Goal: Task Accomplishment & Management: Use online tool/utility

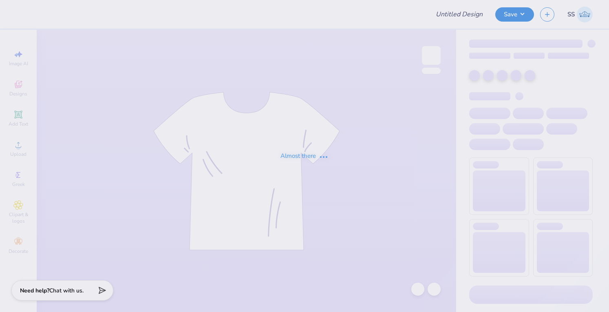
type input "baby tee phil"
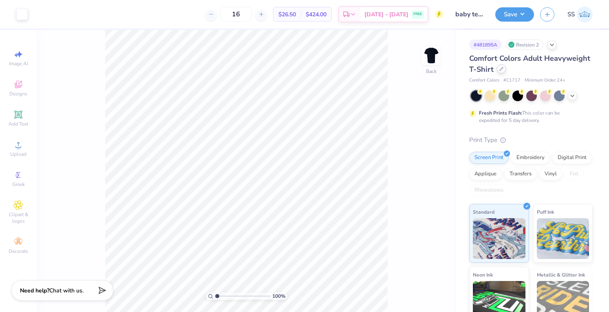
click at [506, 71] on div at bounding box center [501, 68] width 9 height 9
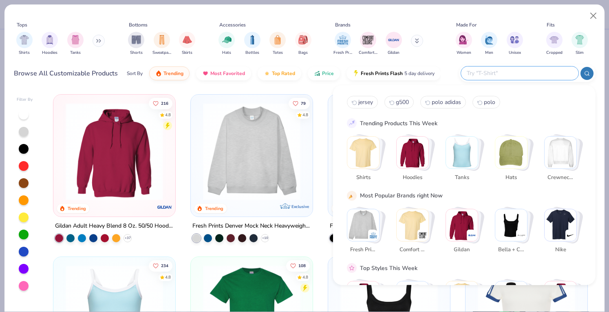
click at [538, 73] on input "text" at bounding box center [519, 72] width 107 height 9
type input "g500"
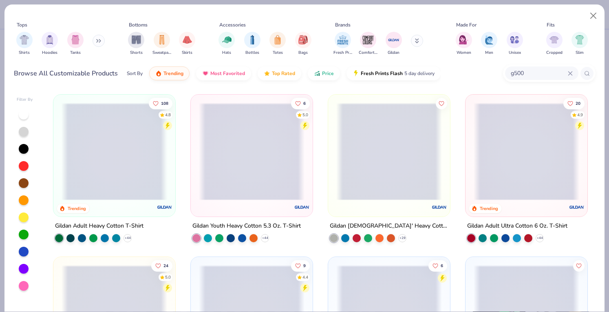
click at [117, 170] on span at bounding box center [115, 151] width 106 height 97
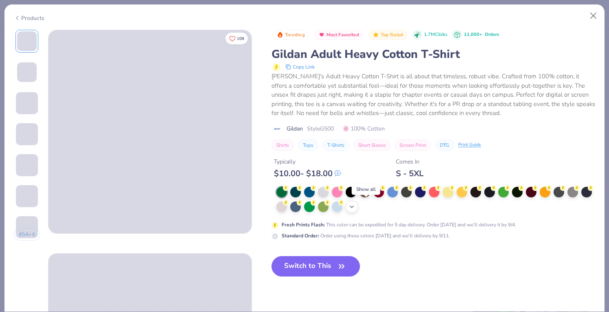
click at [355, 203] on icon at bounding box center [351, 206] width 7 height 7
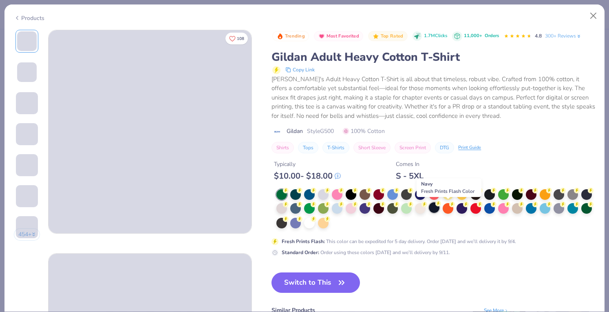
click at [439, 207] on div at bounding box center [434, 207] width 11 height 11
click at [306, 287] on button "Switch to This" at bounding box center [315, 282] width 88 height 20
click at [305, 282] on button "Switch to This" at bounding box center [315, 282] width 88 height 20
click at [300, 285] on button "Switch to This" at bounding box center [315, 282] width 88 height 20
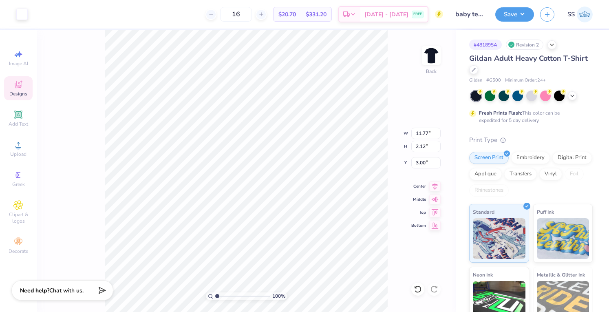
type input "3.00"
click at [514, 2] on div "Save SS" at bounding box center [552, 14] width 114 height 29
click at [512, 10] on button "Save" at bounding box center [514, 13] width 39 height 14
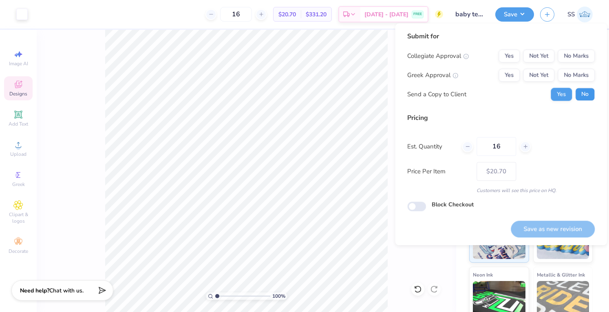
click at [586, 96] on button "No" at bounding box center [585, 94] width 20 height 13
click at [583, 72] on button "No Marks" at bounding box center [576, 74] width 37 height 13
click at [577, 52] on button "No Marks" at bounding box center [576, 55] width 37 height 13
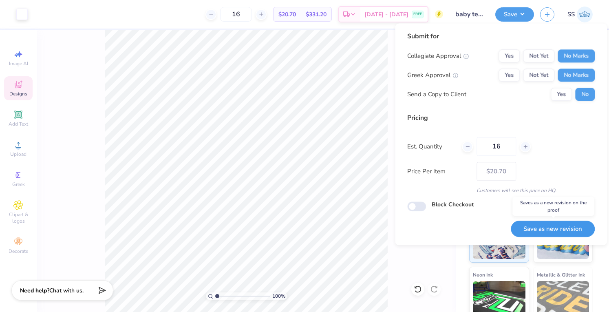
click at [550, 233] on button "Save as new revision" at bounding box center [553, 228] width 84 height 17
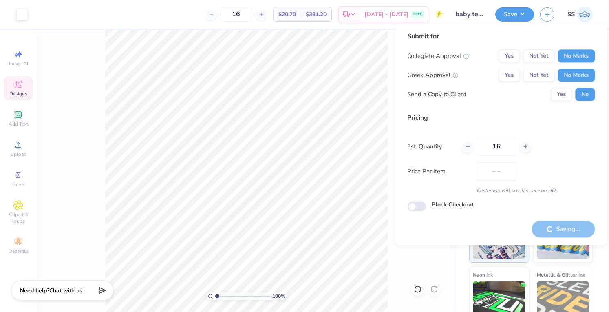
type input "$20.70"
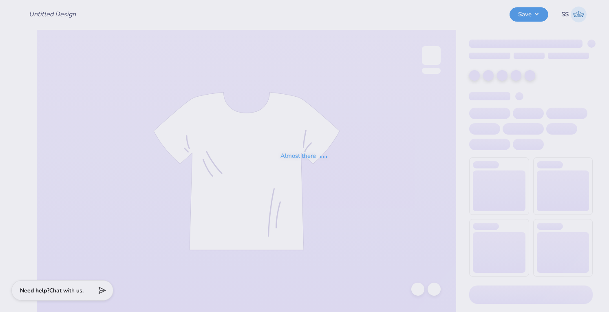
type input "baby tee phil"
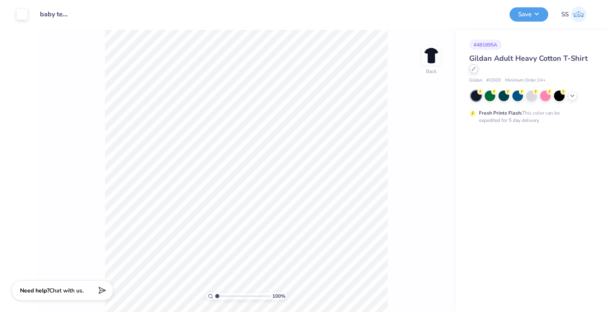
click at [474, 66] on div at bounding box center [473, 68] width 9 height 9
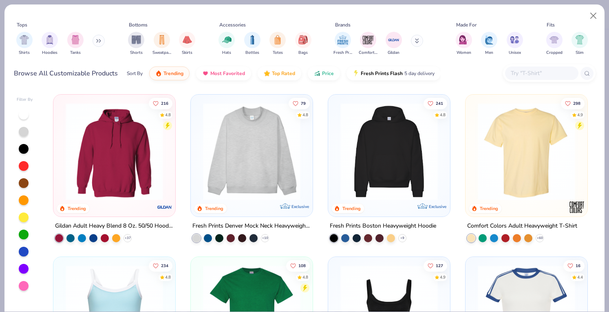
click at [509, 73] on div at bounding box center [541, 72] width 73 height 13
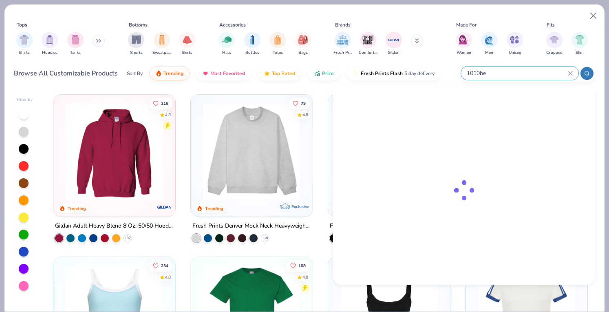
type input "1010be"
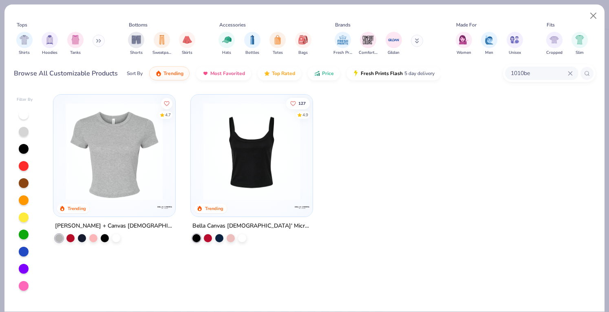
click at [168, 142] on div at bounding box center [114, 149] width 114 height 101
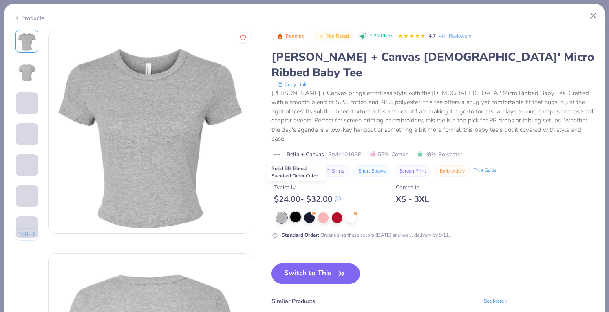
click at [300, 212] on div at bounding box center [295, 217] width 11 height 11
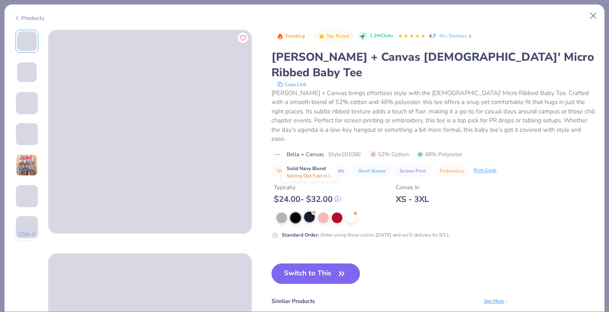
click at [306, 212] on div at bounding box center [309, 217] width 11 height 11
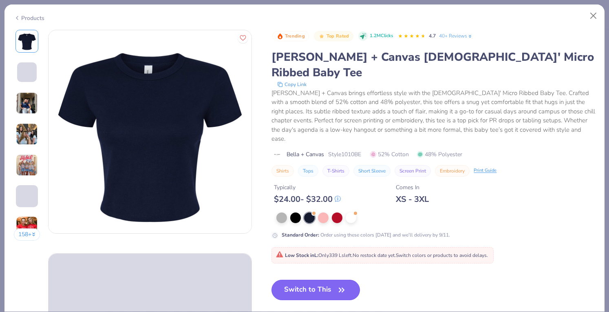
click at [298, 280] on button "Switch to This" at bounding box center [315, 290] width 88 height 20
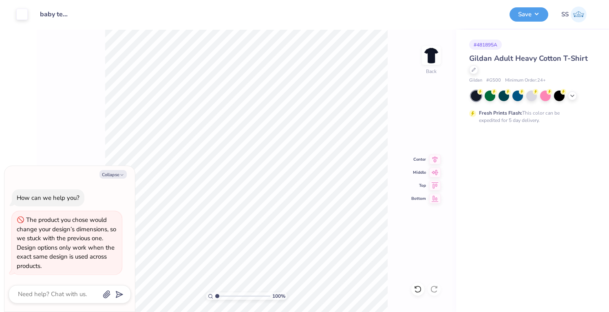
type textarea "x"
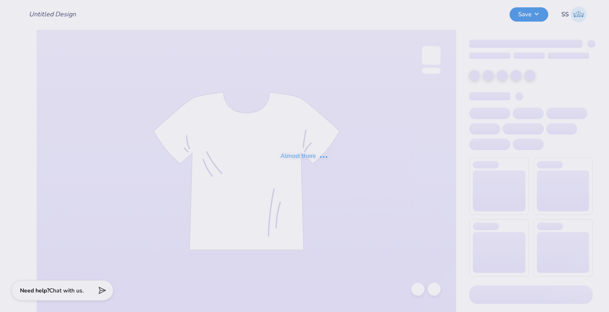
type input "baby tee phil"
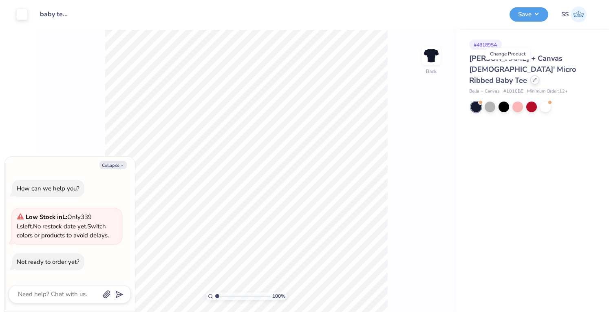
click at [533, 78] on icon at bounding box center [535, 80] width 4 height 4
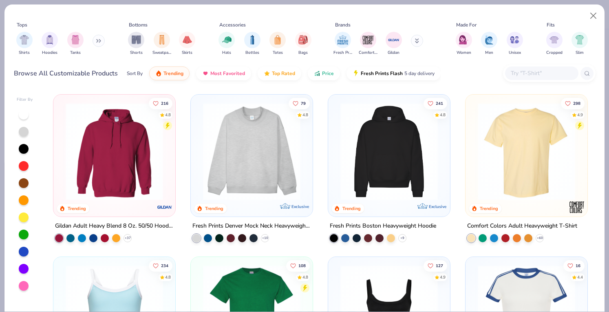
type textarea "x"
click at [524, 75] on input "text" at bounding box center [541, 72] width 63 height 9
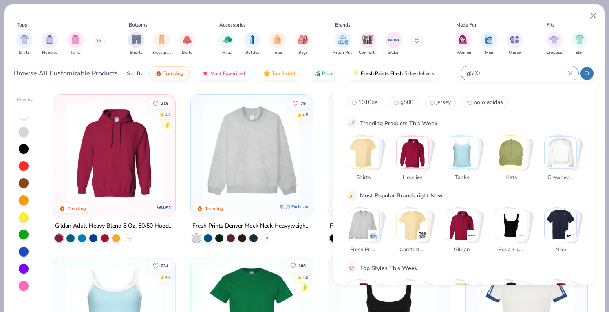
type input "g500"
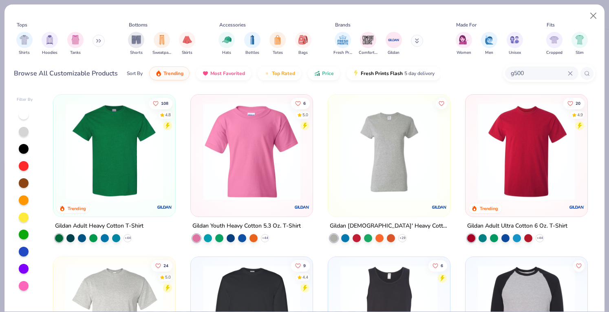
click at [136, 127] on img at bounding box center [115, 151] width 106 height 97
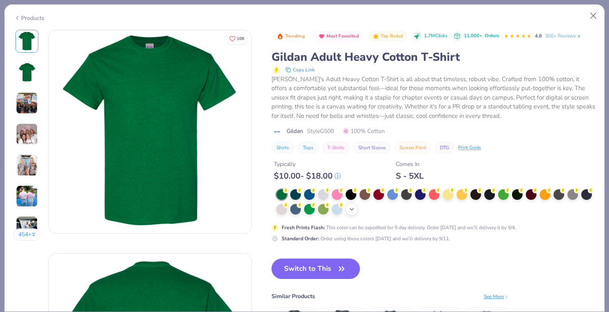
click at [355, 208] on icon at bounding box center [351, 209] width 7 height 7
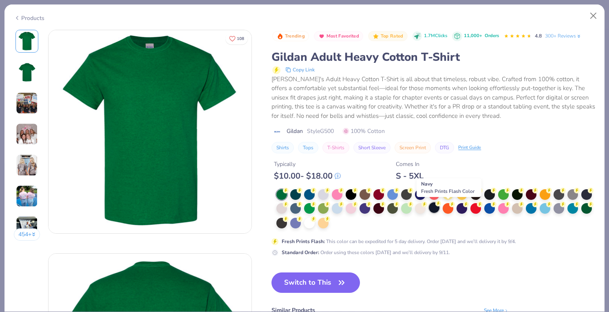
click at [439, 209] on div at bounding box center [434, 207] width 11 height 11
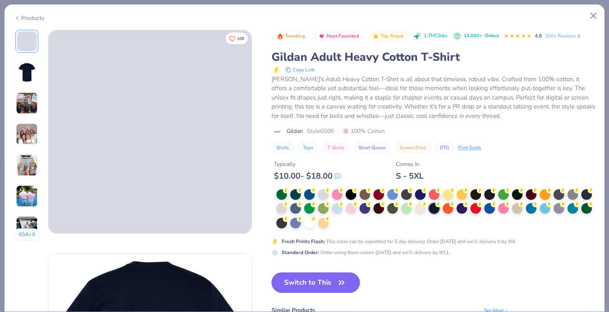
click at [281, 281] on button "Switch to This" at bounding box center [315, 282] width 88 height 20
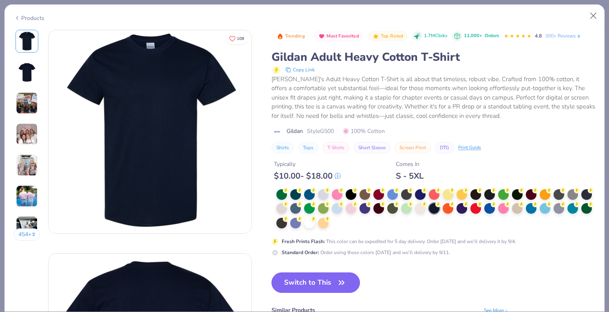
click at [300, 281] on button "Switch to This" at bounding box center [315, 282] width 88 height 20
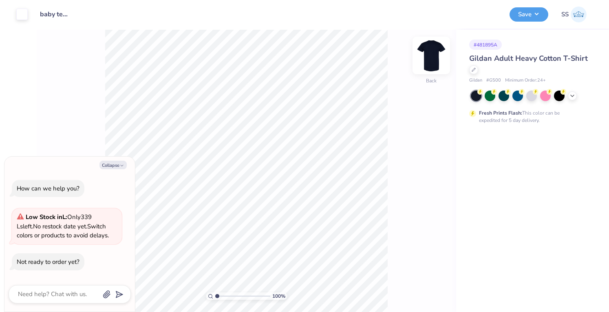
click at [422, 56] on img at bounding box center [431, 55] width 33 height 33
click at [423, 56] on img at bounding box center [431, 55] width 16 height 16
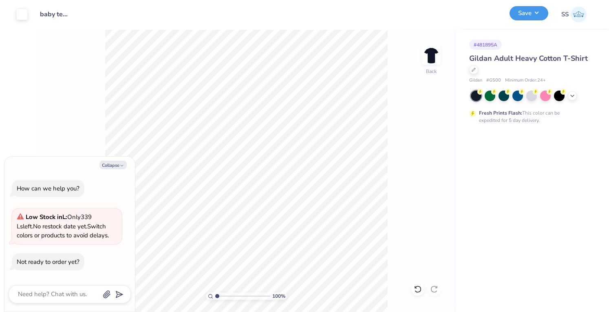
click at [522, 17] on button "Save" at bounding box center [528, 13] width 39 height 14
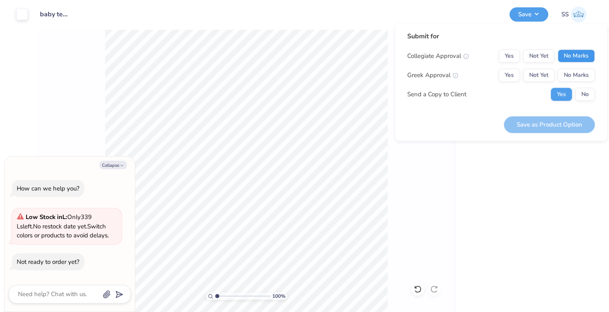
click at [574, 62] on button "No Marks" at bounding box center [576, 55] width 37 height 13
click at [574, 71] on button "No Marks" at bounding box center [576, 74] width 37 height 13
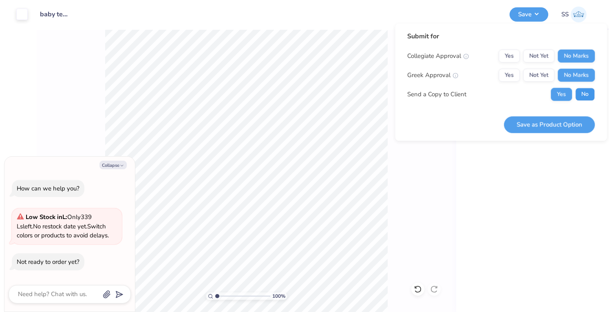
click at [581, 89] on button "No" at bounding box center [585, 94] width 20 height 13
click at [516, 75] on button "Yes" at bounding box center [508, 74] width 21 height 13
click at [389, 175] on div "100 % Back" at bounding box center [246, 171] width 419 height 282
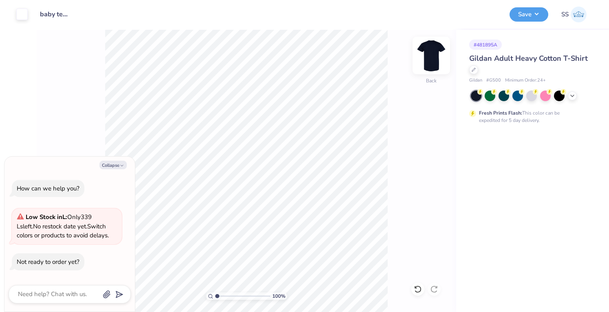
click at [439, 51] on img at bounding box center [431, 55] width 33 height 33
click at [439, 51] on img at bounding box center [431, 55] width 16 height 16
click at [417, 46] on div "100 % Back" at bounding box center [246, 171] width 419 height 282
click at [424, 52] on img at bounding box center [431, 55] width 33 height 33
click at [424, 52] on img at bounding box center [431, 55] width 16 height 16
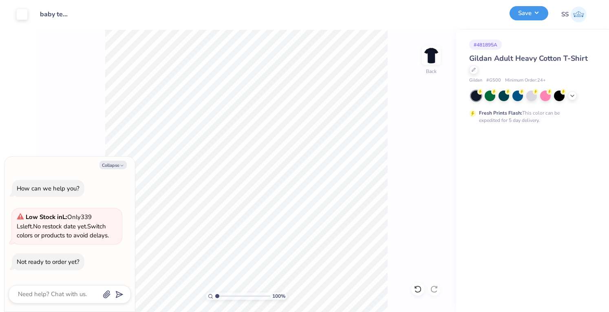
click at [535, 15] on button "Save" at bounding box center [528, 13] width 39 height 14
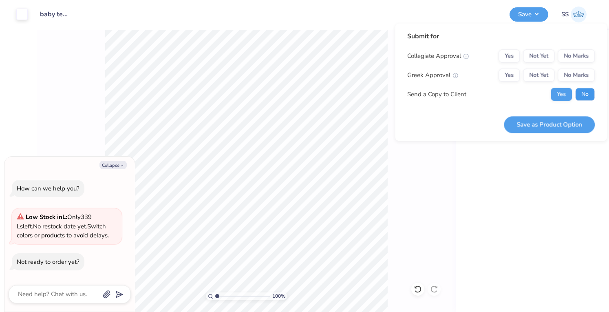
click at [575, 97] on button "No" at bounding box center [585, 94] width 20 height 13
click at [517, 72] on button "Yes" at bounding box center [508, 74] width 21 height 13
click at [563, 56] on button "No Marks" at bounding box center [576, 55] width 37 height 13
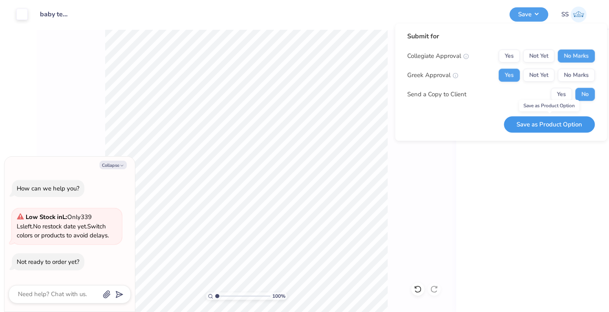
click at [548, 128] on button "Save as Product Option" at bounding box center [549, 124] width 91 height 17
type textarea "x"
